Goal: Task Accomplishment & Management: Use online tool/utility

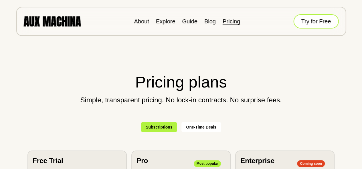
click at [304, 19] on button "Try for Free" at bounding box center [315, 21] width 45 height 14
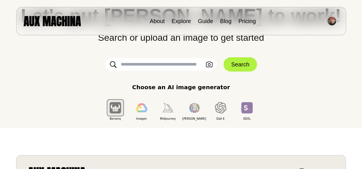
scroll to position [29, 0]
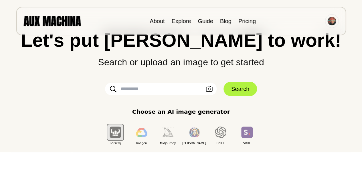
click at [177, 89] on input "text" at bounding box center [160, 89] width 111 height 13
click at [144, 93] on input "text" at bounding box center [160, 89] width 111 height 13
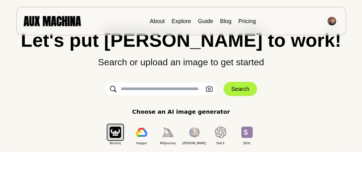
paste input "**********"
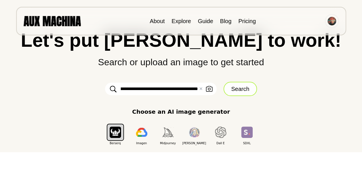
type input "**********"
click at [243, 91] on button "Search" at bounding box center [239, 89] width 33 height 14
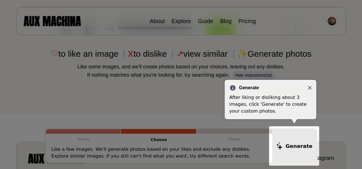
click at [309, 88] on icon "Close" at bounding box center [310, 88] width 4 height 4
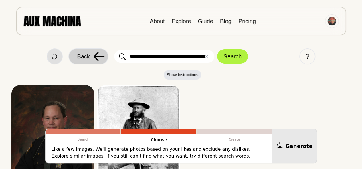
click at [85, 55] on span "Back" at bounding box center [83, 56] width 13 height 9
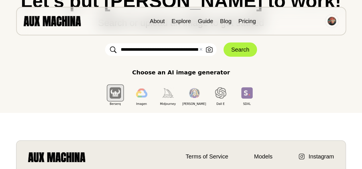
scroll to position [57, 0]
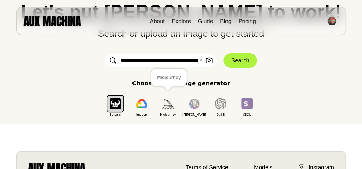
click at [174, 109] on button "button" at bounding box center [167, 103] width 17 height 17
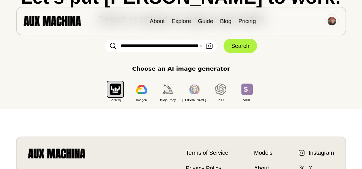
scroll to position [38, 0]
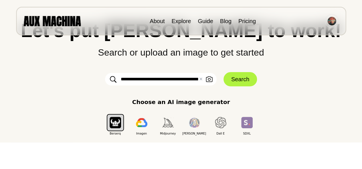
drag, startPoint x: 206, startPoint y: 81, endPoint x: 170, endPoint y: 91, distance: 37.4
click at [170, 91] on div "Let's put Ai to work! Search or upload an image to get started ✕ Clear Upload a…" at bounding box center [180, 78] width 339 height 115
click at [199, 80] on button "✕ Clear" at bounding box center [201, 79] width 4 height 7
click at [196, 78] on input "text" at bounding box center [160, 79] width 111 height 13
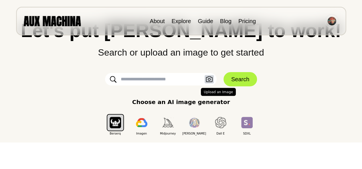
click at [207, 81] on icon "button" at bounding box center [208, 80] width 7 height 6
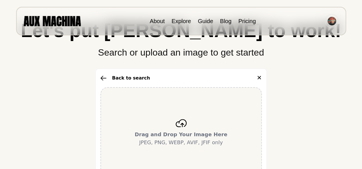
click at [256, 78] on button "✕" at bounding box center [258, 78] width 5 height 9
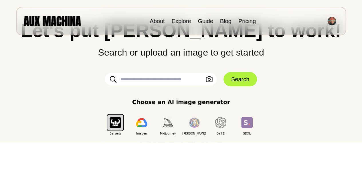
click at [181, 83] on input "text" at bounding box center [160, 79] width 111 height 13
paste input "**********"
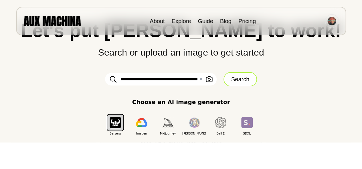
scroll to position [0, 2450]
type input "**********"
click at [239, 83] on button "Search" at bounding box center [239, 79] width 33 height 14
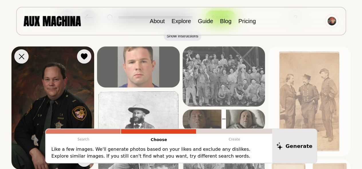
scroll to position [38, 0]
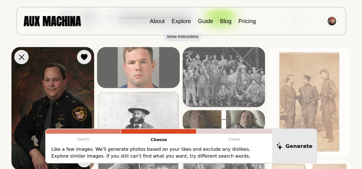
click at [74, 84] on img at bounding box center [52, 108] width 83 height 123
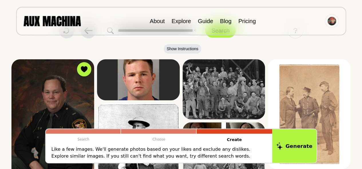
scroll to position [0, 0]
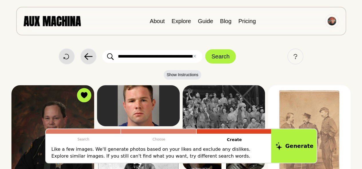
click at [293, 153] on button "Generate" at bounding box center [294, 146] width 47 height 35
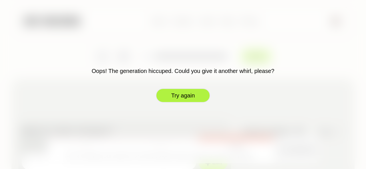
click at [197, 99] on button "Try again" at bounding box center [183, 96] width 54 height 14
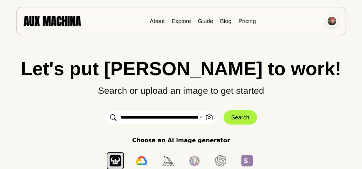
click at [329, 21] on img at bounding box center [331, 21] width 9 height 9
click at [302, 33] on li "Dashboard" at bounding box center [309, 34] width 57 height 13
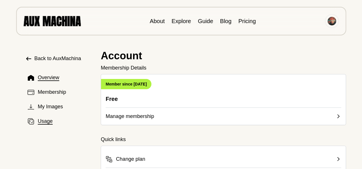
click at [54, 119] on button "Usage" at bounding box center [58, 121] width 66 height 12
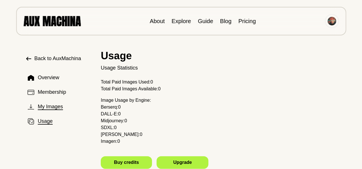
click at [58, 107] on span "My Images" at bounding box center [50, 107] width 25 height 8
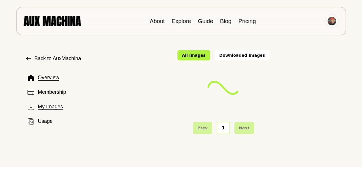
click at [54, 83] on button "Overview" at bounding box center [58, 78] width 66 height 12
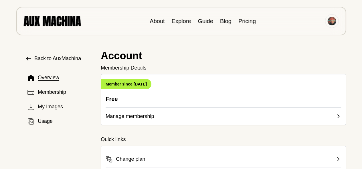
click at [305, 116] on button "Manage membership" at bounding box center [222, 114] width 235 height 13
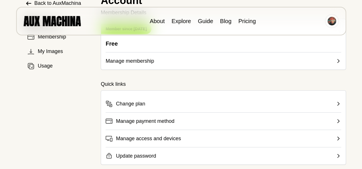
scroll to position [57, 0]
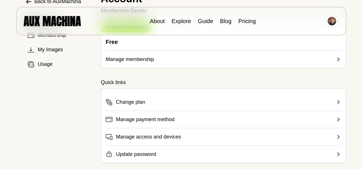
click at [340, 57] on icon at bounding box center [338, 60] width 6 height 6
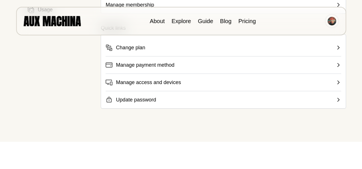
scroll to position [114, 0]
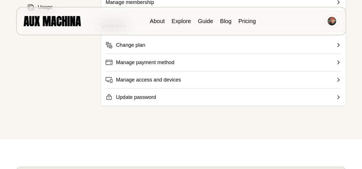
click at [206, 75] on button "Manage access and devices" at bounding box center [222, 77] width 235 height 13
click at [340, 79] on icon at bounding box center [338, 80] width 6 height 6
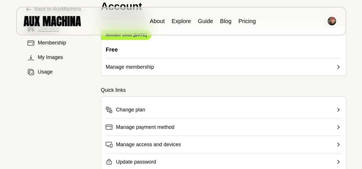
scroll to position [0, 0]
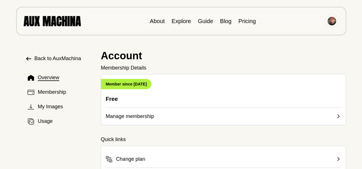
click at [31, 61] on icon at bounding box center [28, 58] width 7 height 7
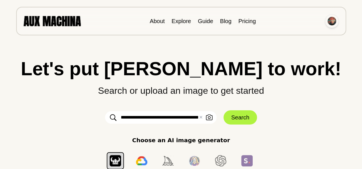
click at [333, 22] on img at bounding box center [331, 21] width 9 height 9
click at [314, 46] on li "Sign out" at bounding box center [309, 47] width 57 height 13
